Goal: Book appointment/travel/reservation

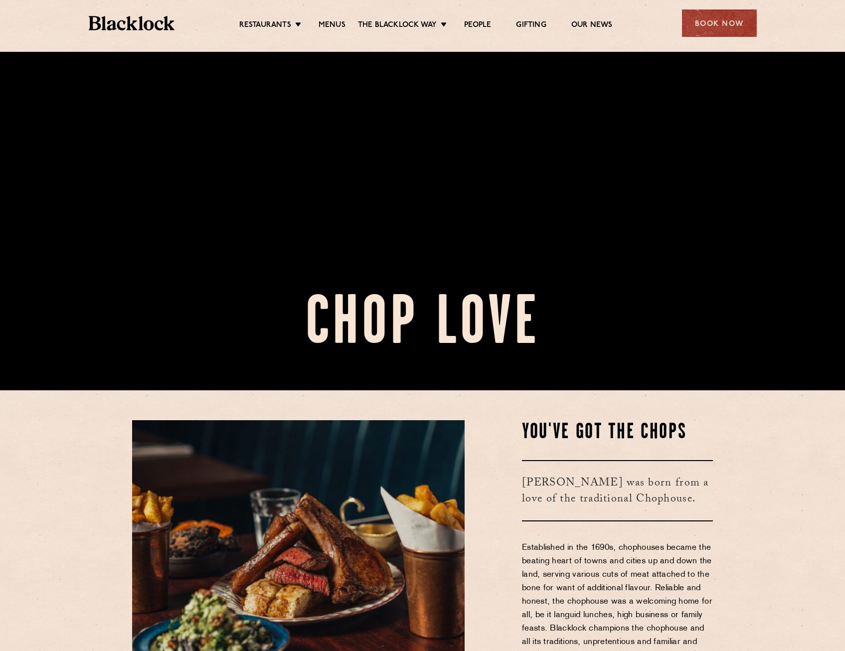
scroll to position [449, 0]
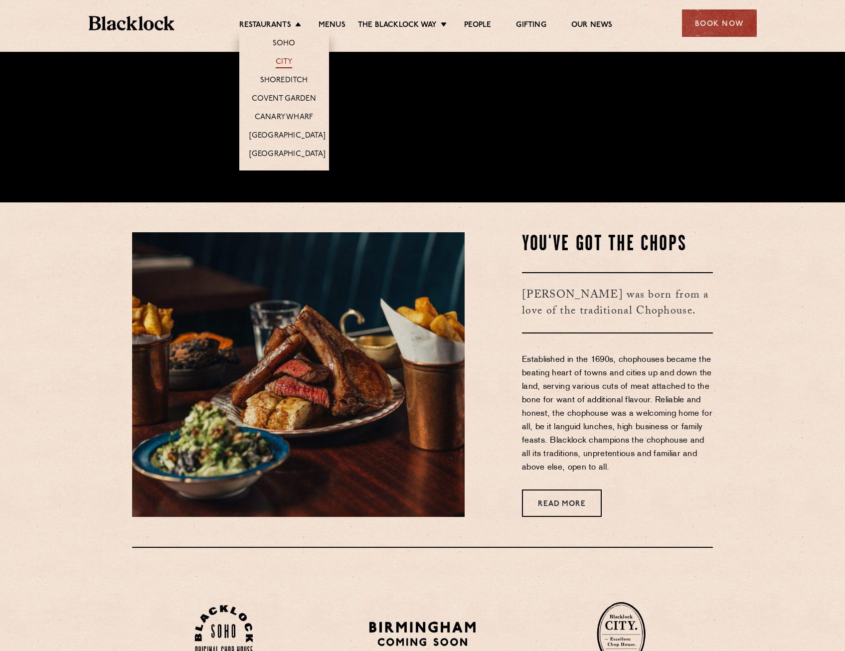
click at [284, 64] on link "City" at bounding box center [284, 62] width 17 height 11
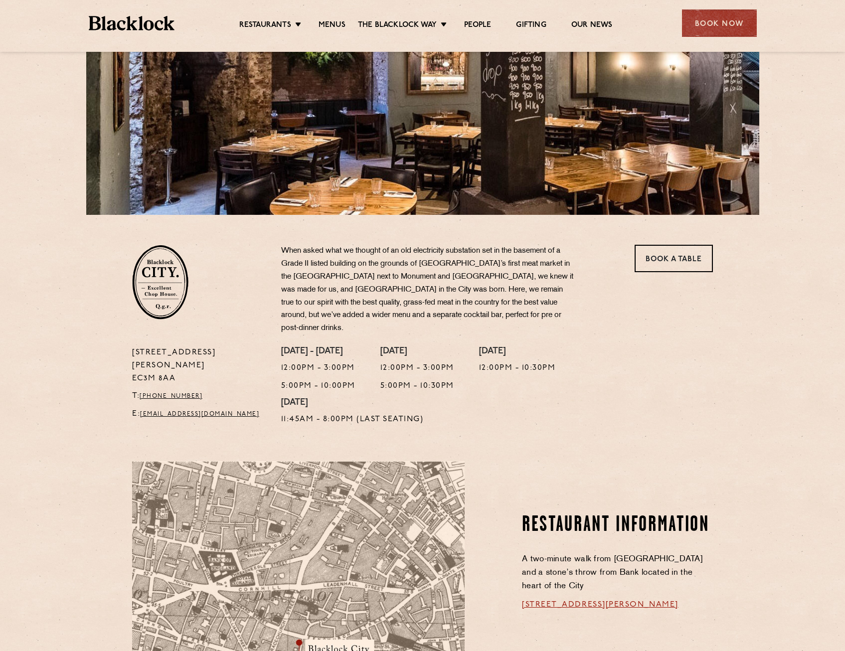
scroll to position [150, 0]
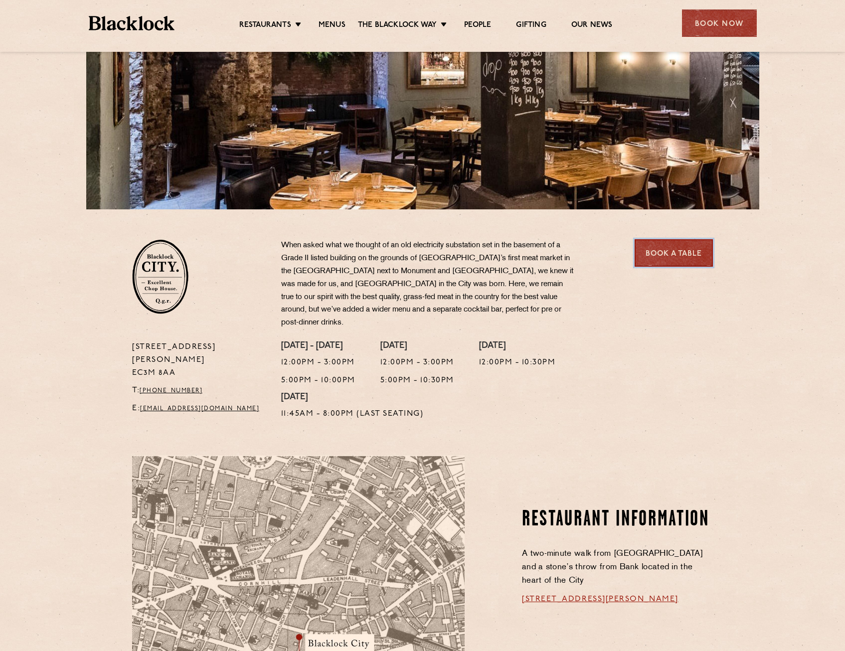
click at [681, 253] on link "Book a Table" at bounding box center [674, 252] width 78 height 27
